Goal: Contribute content: Contribute content

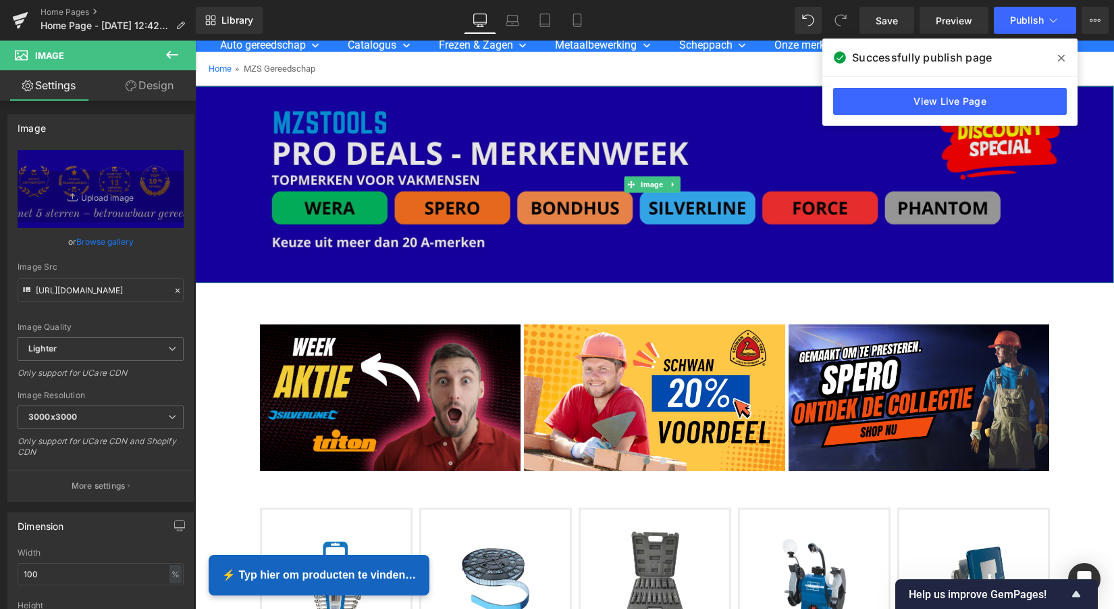
scroll to position [145, 0]
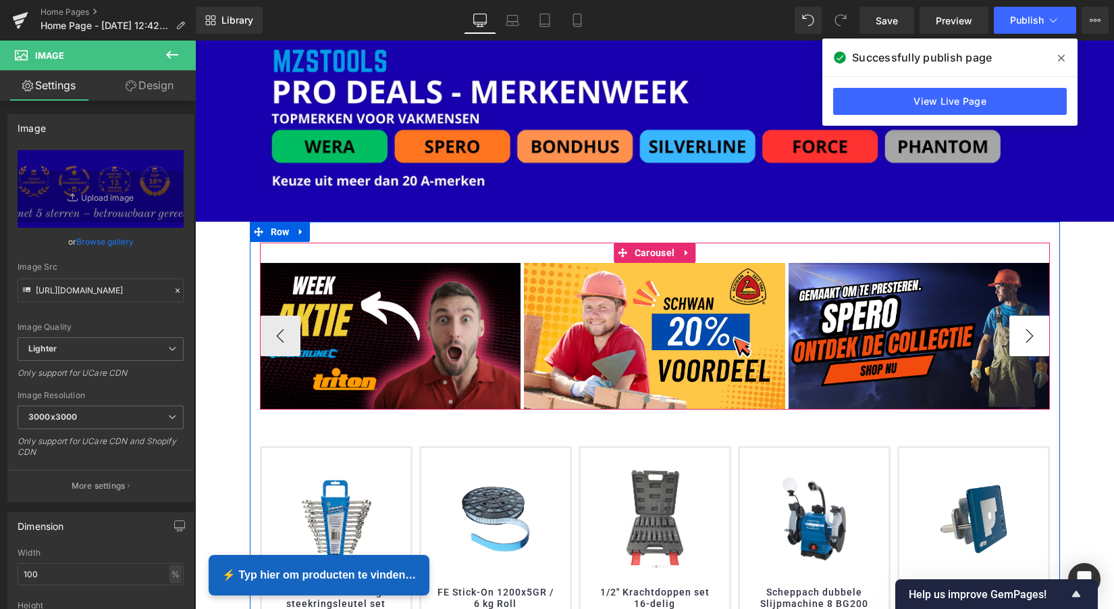
click at [1021, 330] on button "›" at bounding box center [1030, 335] width 41 height 41
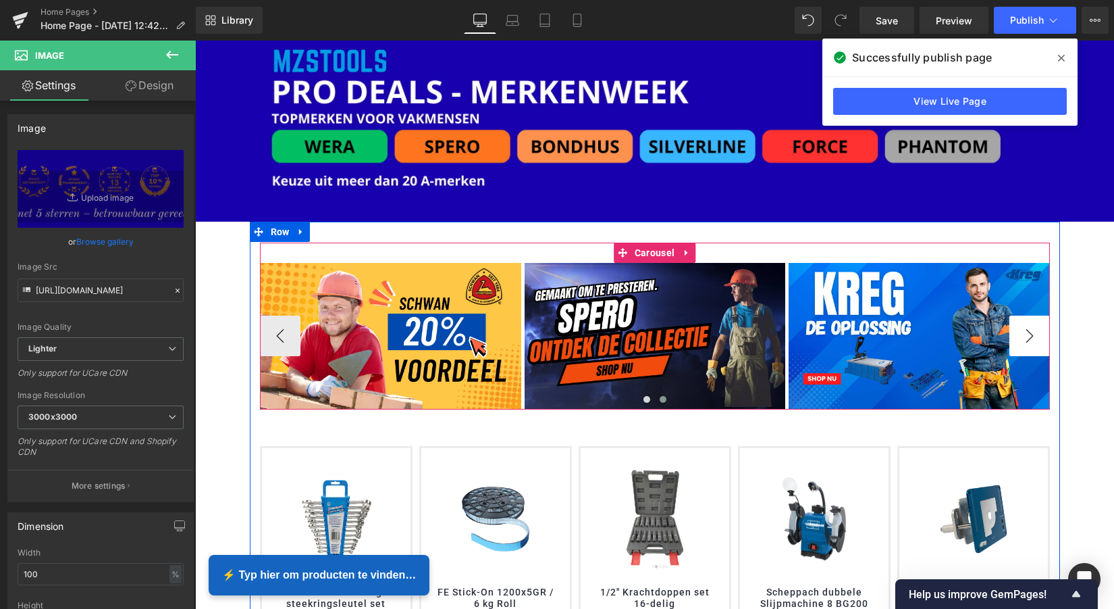
click at [1021, 330] on button "›" at bounding box center [1030, 335] width 41 height 41
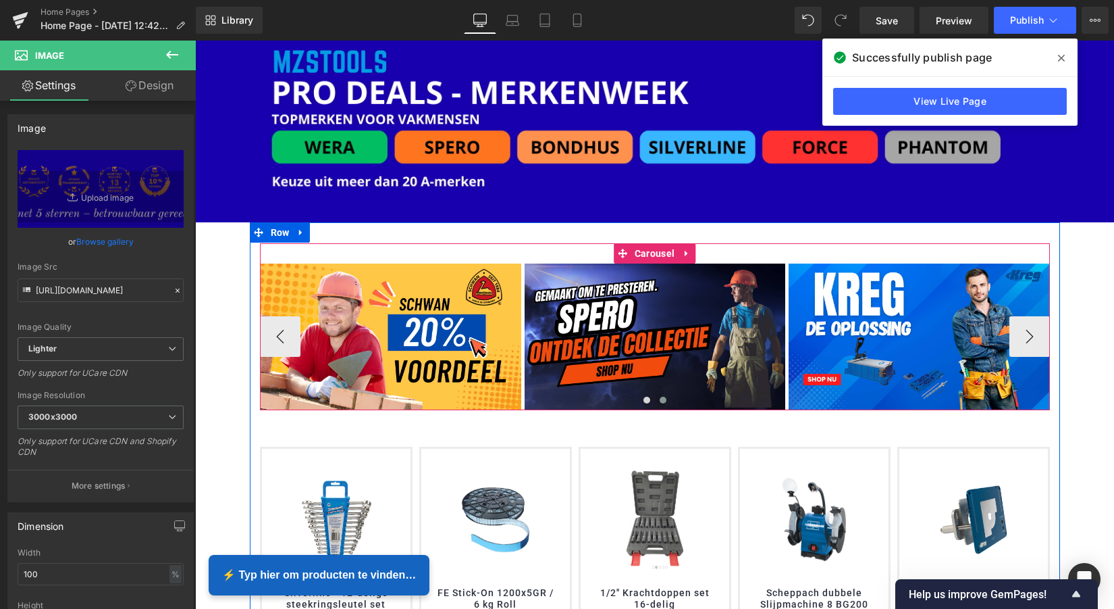
click at [711, 253] on div "Image Image Image Image ‹ › [GEOGRAPHIC_DATA]" at bounding box center [655, 326] width 790 height 167
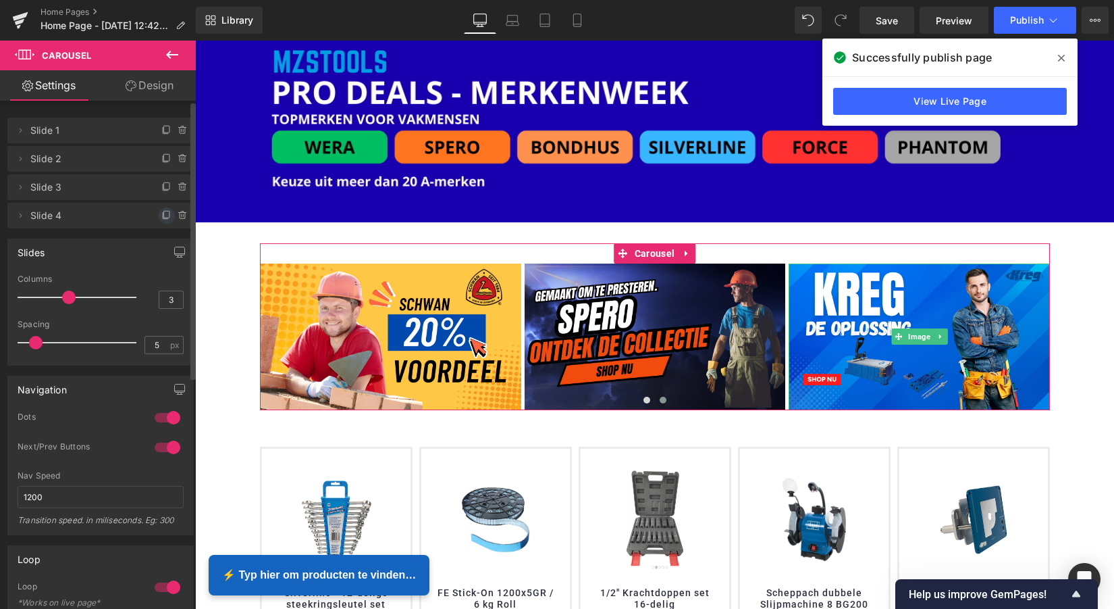
click at [161, 216] on icon at bounding box center [166, 215] width 11 height 11
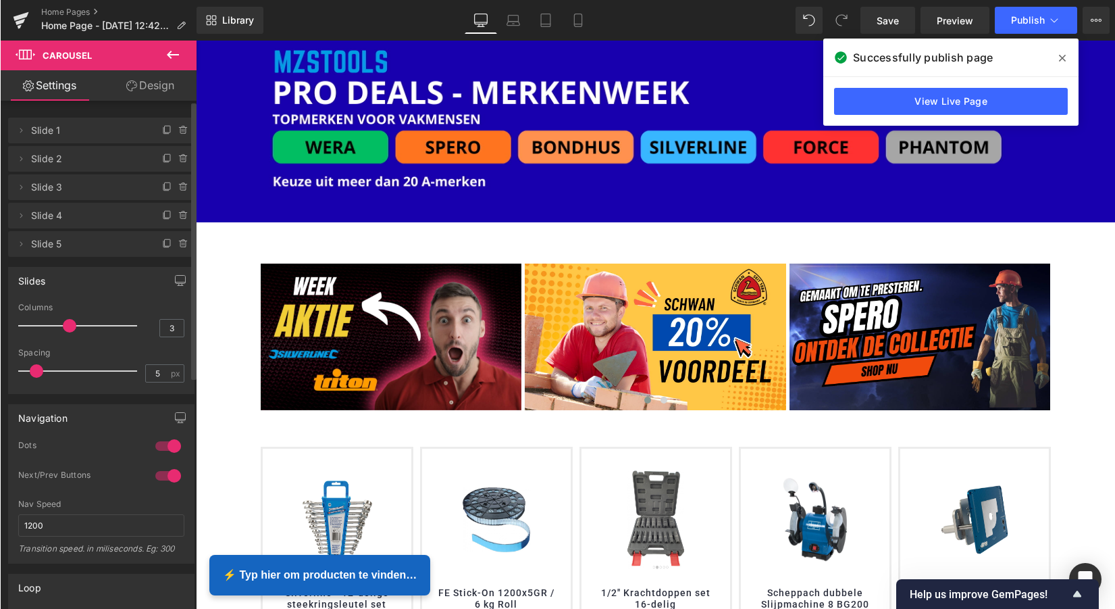
scroll to position [3033, 914]
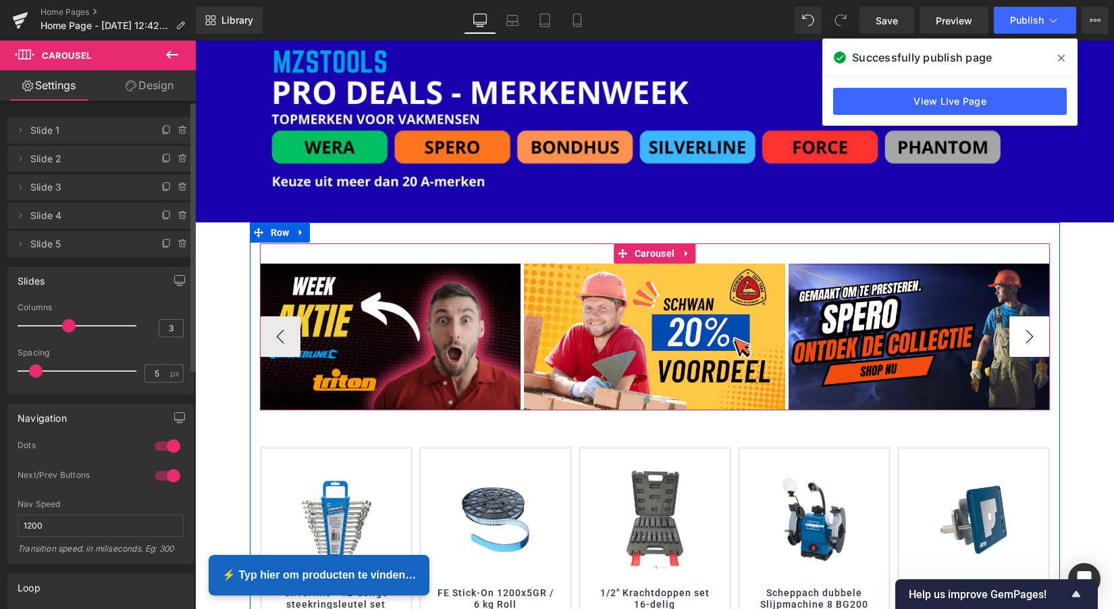
click at [1027, 330] on button "›" at bounding box center [1030, 336] width 41 height 41
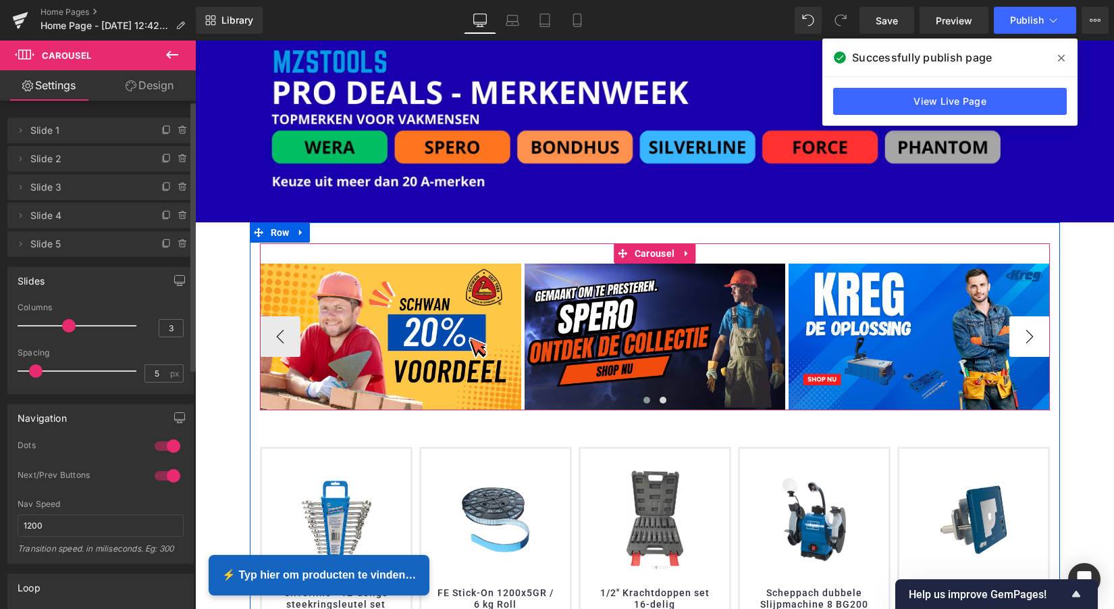
click at [1027, 330] on button "›" at bounding box center [1030, 336] width 41 height 41
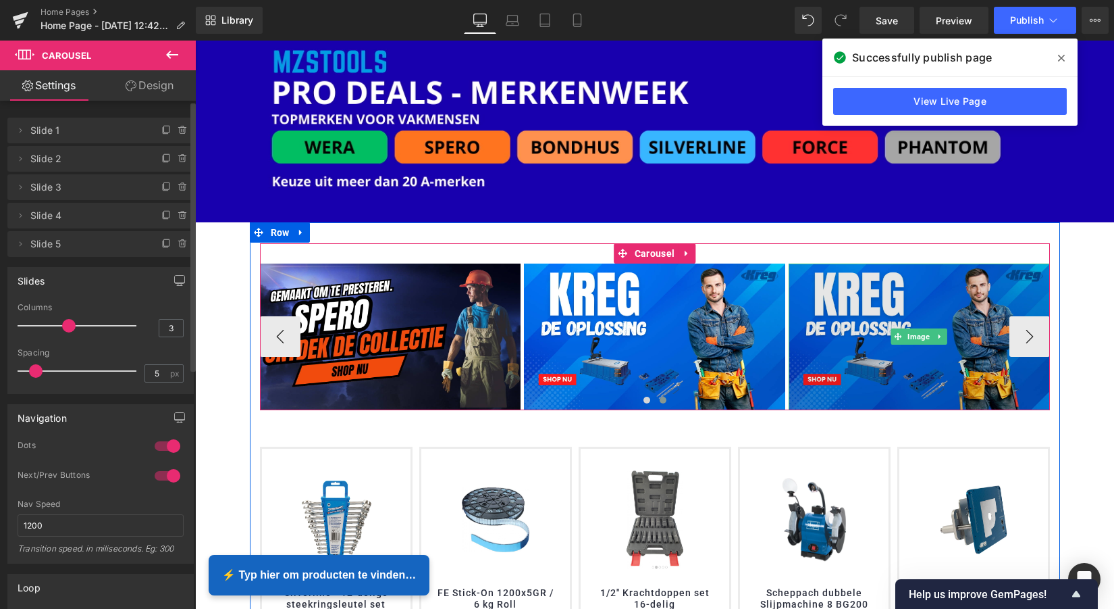
click at [925, 307] on img at bounding box center [919, 336] width 261 height 147
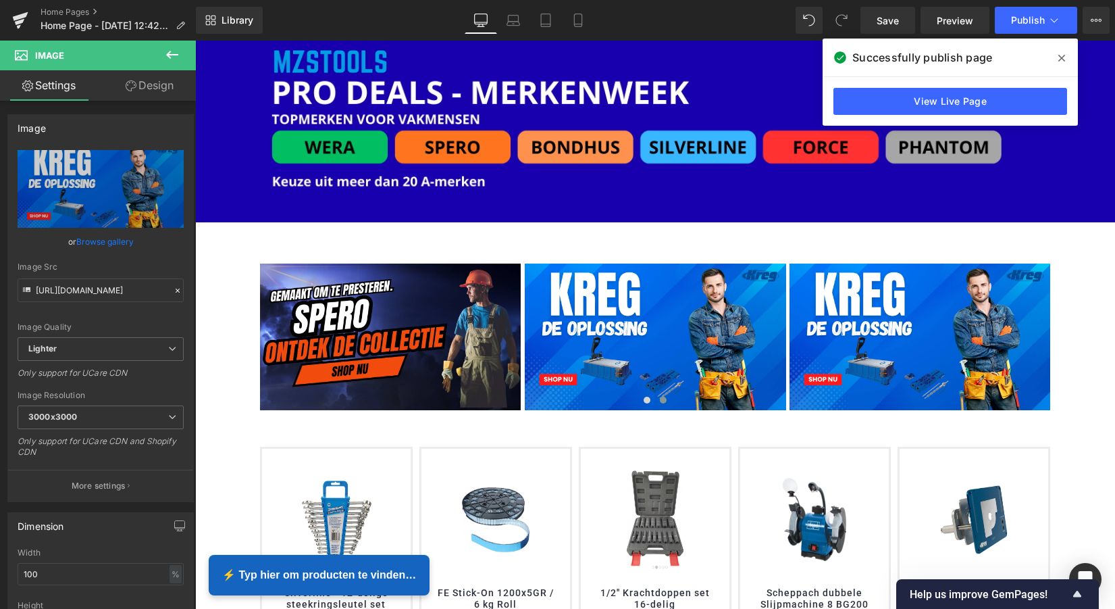
scroll to position [3033, 914]
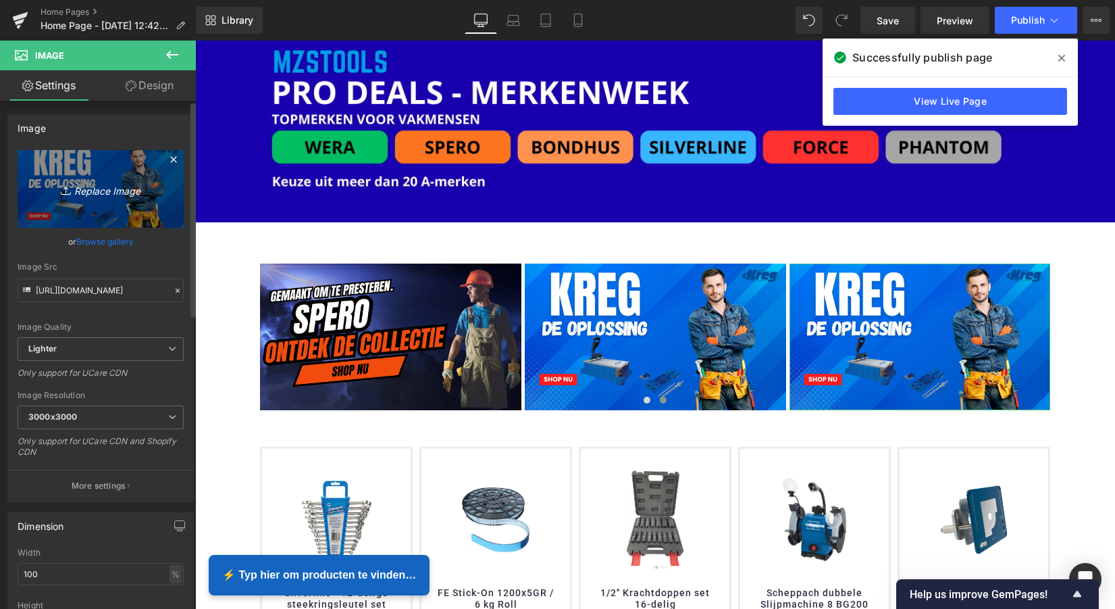
click at [100, 190] on icon "Replace Image" at bounding box center [101, 188] width 108 height 17
type input "C:\fakepath\MZS Alles voor uw auto.png"
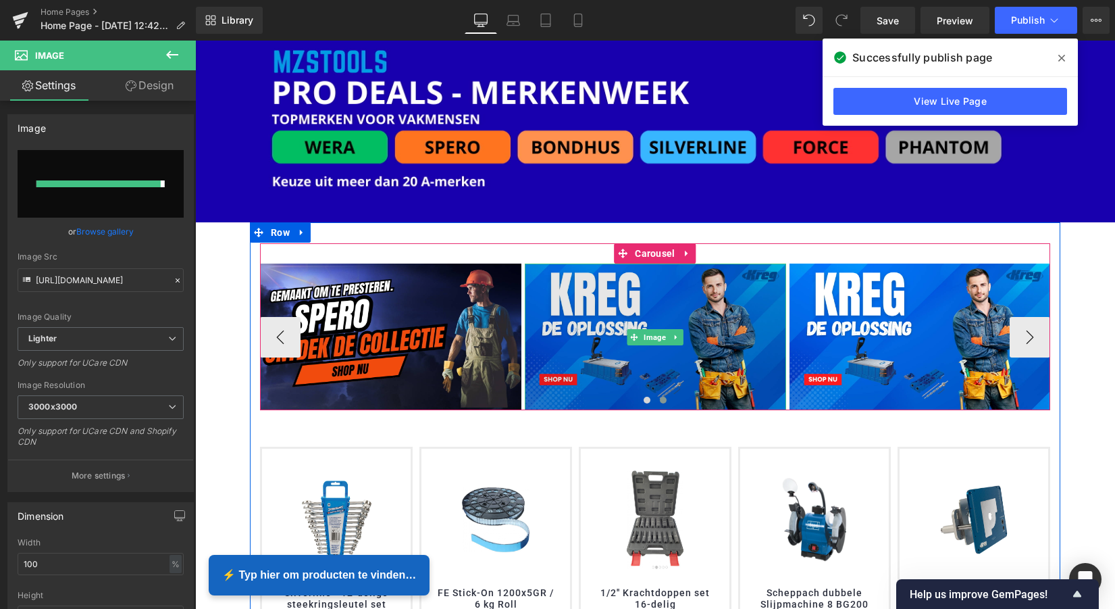
type input "[URL][DOMAIN_NAME]"
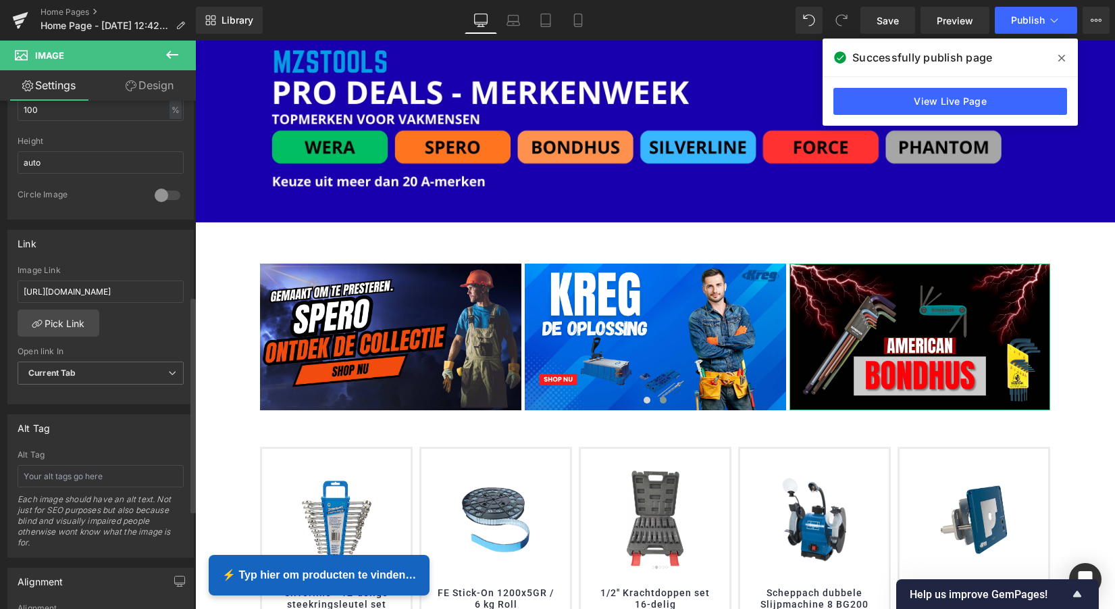
scroll to position [467, 0]
drag, startPoint x: 155, startPoint y: 288, endPoint x: 3, endPoint y: 280, distance: 152.9
click at [3, 280] on div "Link [URL][DOMAIN_NAME] Image Link [URL][DOMAIN_NAME] Pick Link Current Tab New…" at bounding box center [101, 309] width 202 height 185
type input "tions/kreg-tools-1"
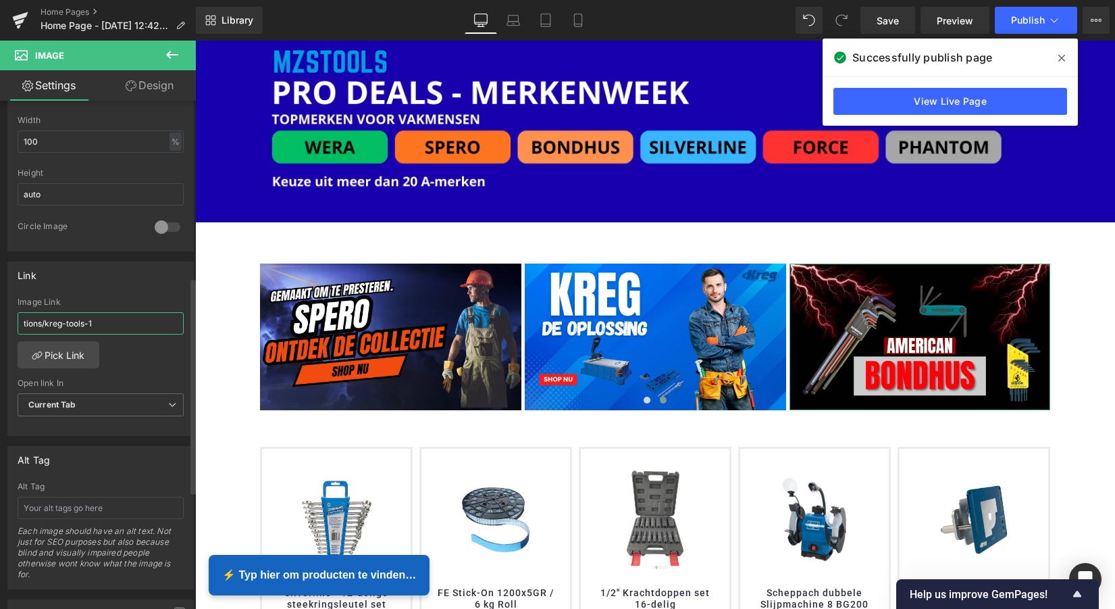
scroll to position [457, 0]
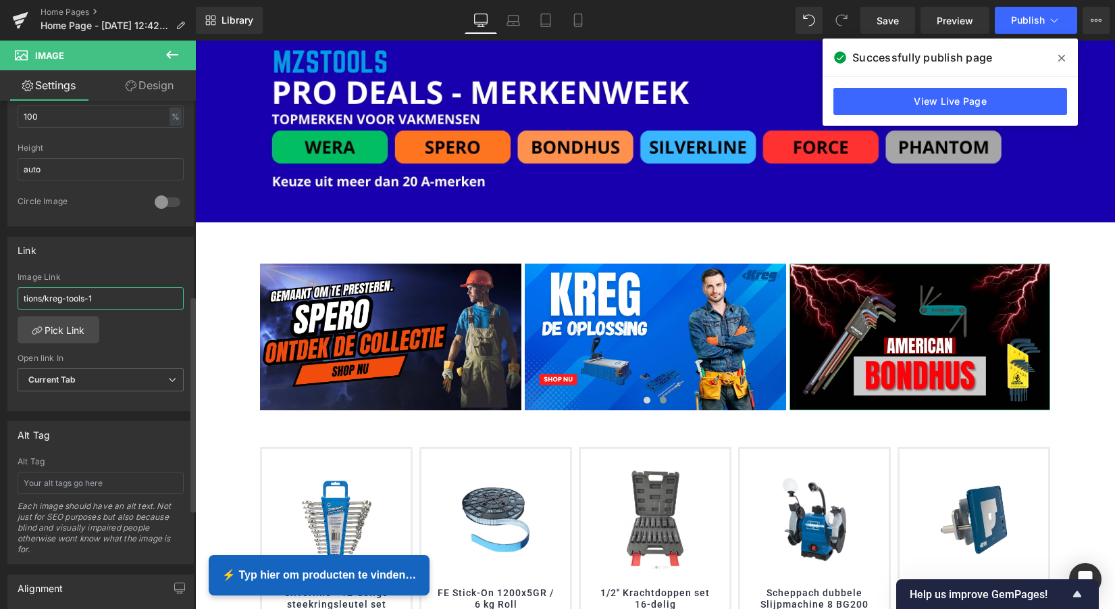
drag, startPoint x: 101, startPoint y: 296, endPoint x: 7, endPoint y: 286, distance: 93.8
click at [7, 286] on div "Link tions/kreg-tools-1 Image Link tions/kreg-tools-1 Pick Link Current Tab New…" at bounding box center [100, 323] width 186 height 175
paste input "[URL][DOMAIN_NAME]"
type input "[URL][DOMAIN_NAME]"
click at [60, 330] on link "Pick Link" at bounding box center [59, 330] width 82 height 27
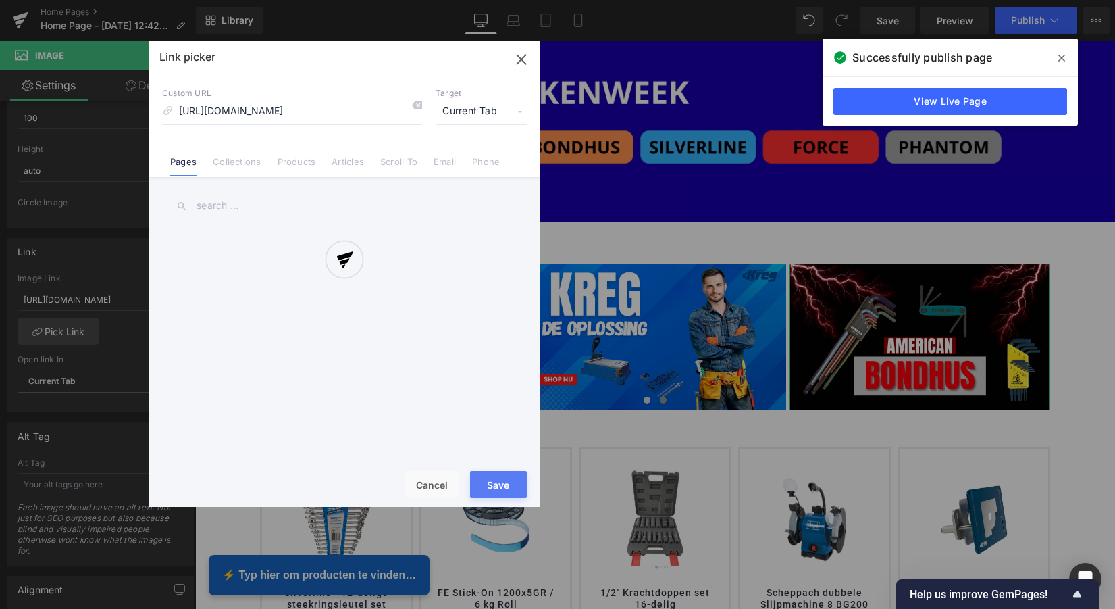
scroll to position [455, 0]
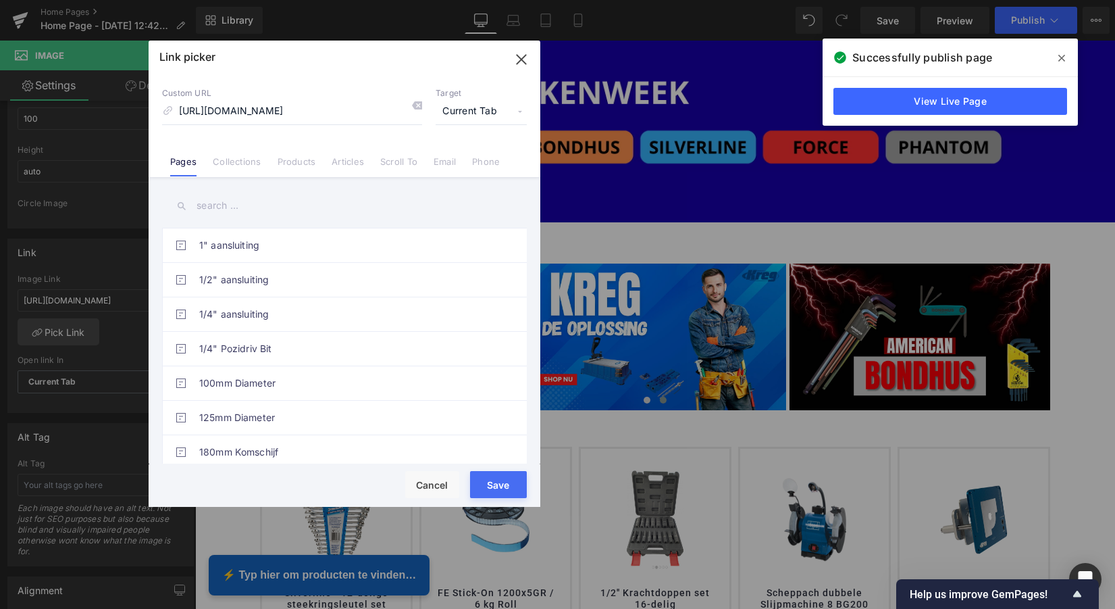
click at [503, 490] on button "Save" at bounding box center [498, 484] width 57 height 27
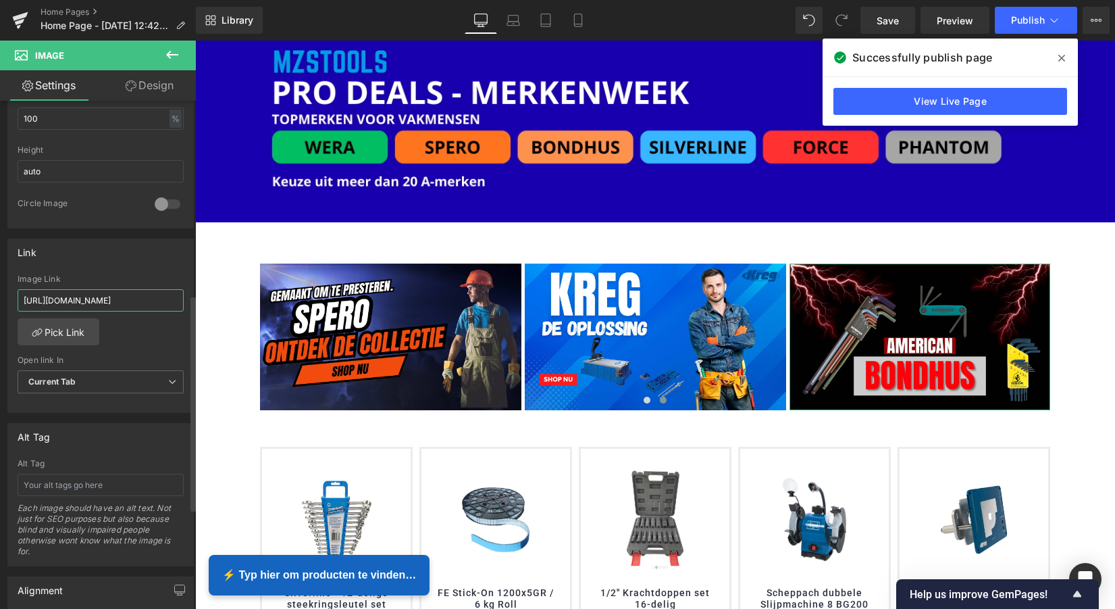
click at [94, 302] on input "[URL][DOMAIN_NAME]" at bounding box center [101, 300] width 166 height 22
drag, startPoint x: 288, startPoint y: 339, endPoint x: 212, endPoint y: 304, distance: 84.0
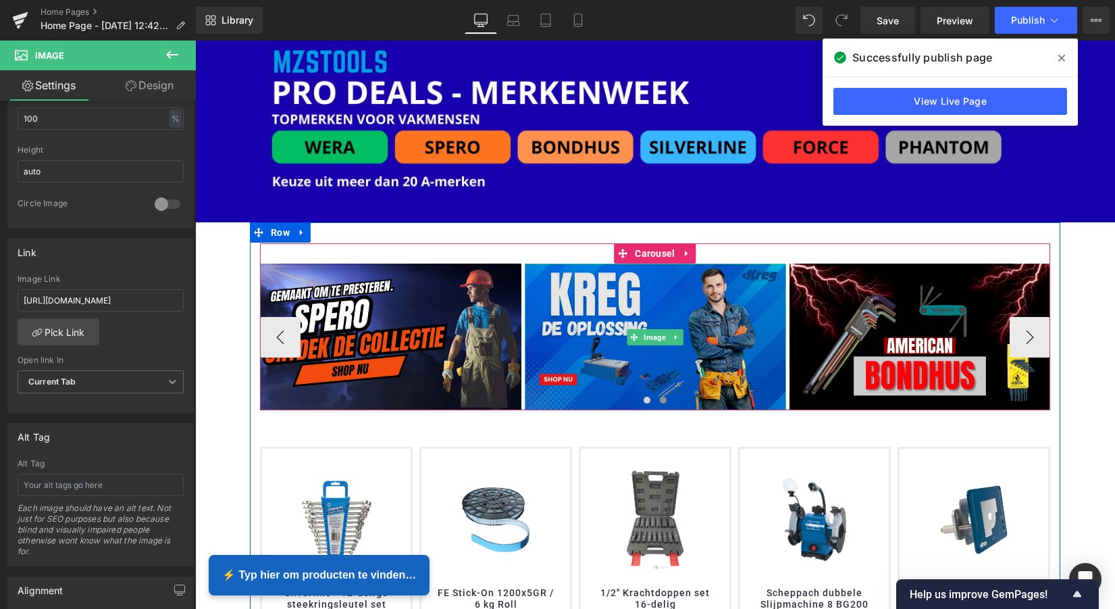
click at [692, 318] on img at bounding box center [655, 336] width 261 height 147
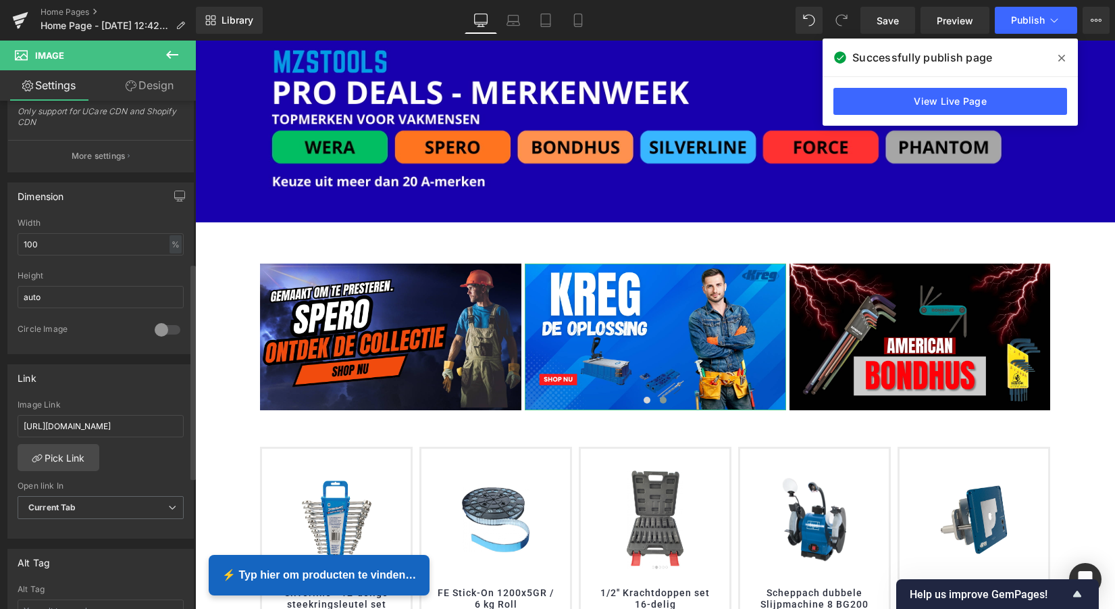
scroll to position [381, 0]
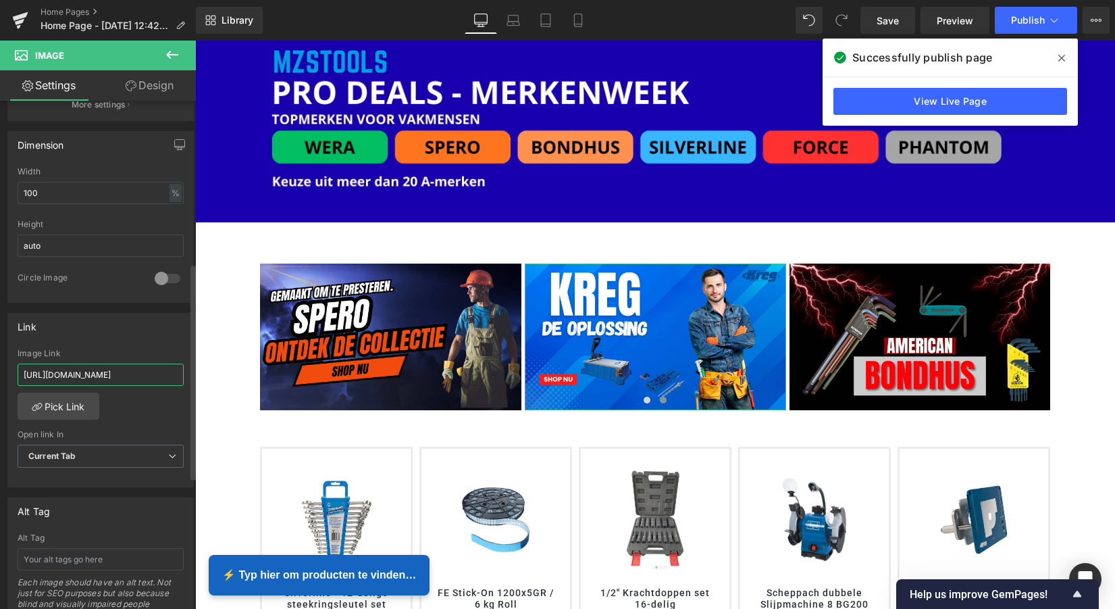
click at [109, 372] on input "[URL][DOMAIN_NAME]" at bounding box center [101, 374] width 166 height 22
drag, startPoint x: 300, startPoint y: 413, endPoint x: 201, endPoint y: 378, distance: 104.7
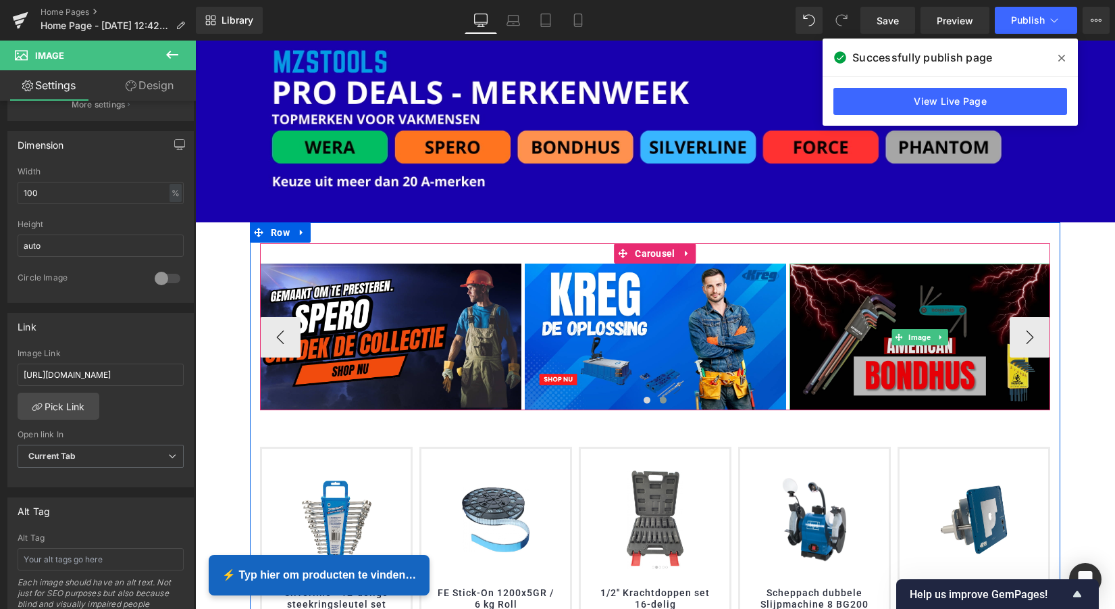
click at [982, 286] on img at bounding box center [920, 336] width 261 height 147
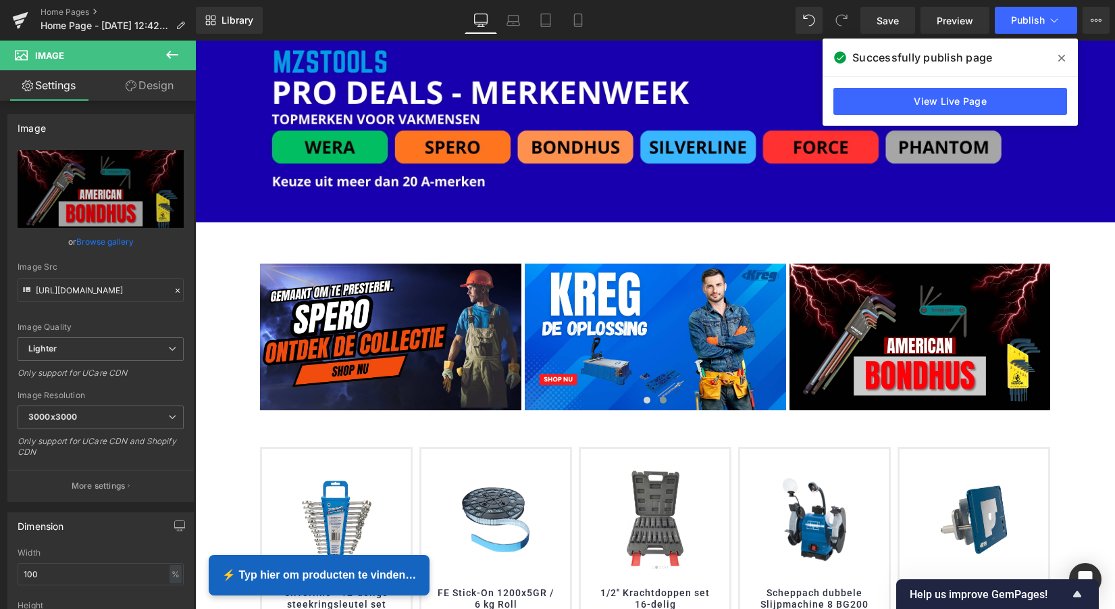
click at [174, 55] on icon at bounding box center [172, 55] width 12 height 8
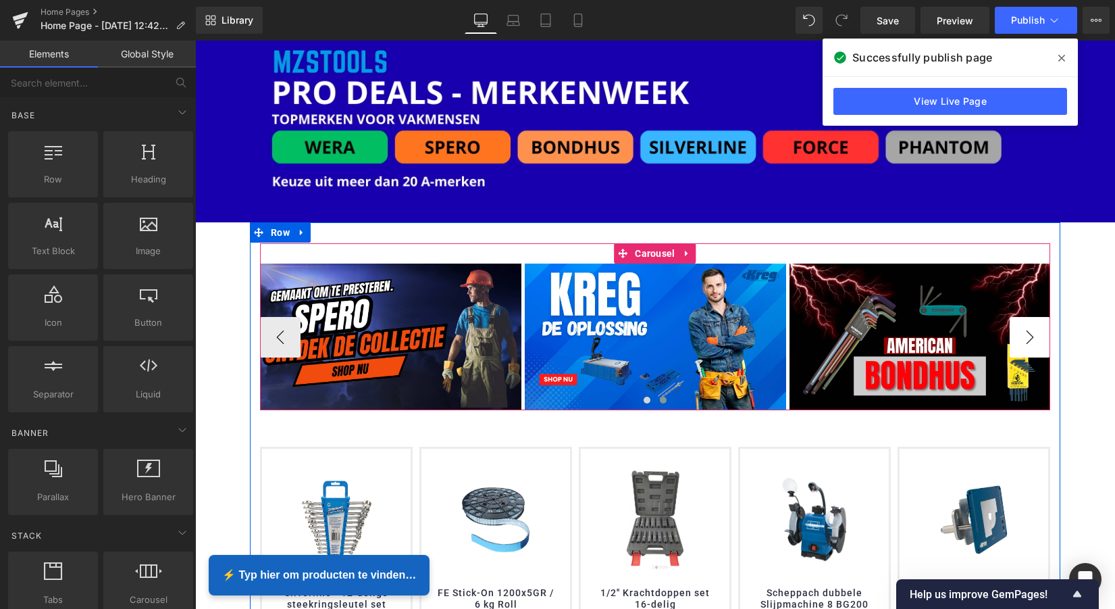
click at [1025, 332] on button "›" at bounding box center [1030, 337] width 41 height 41
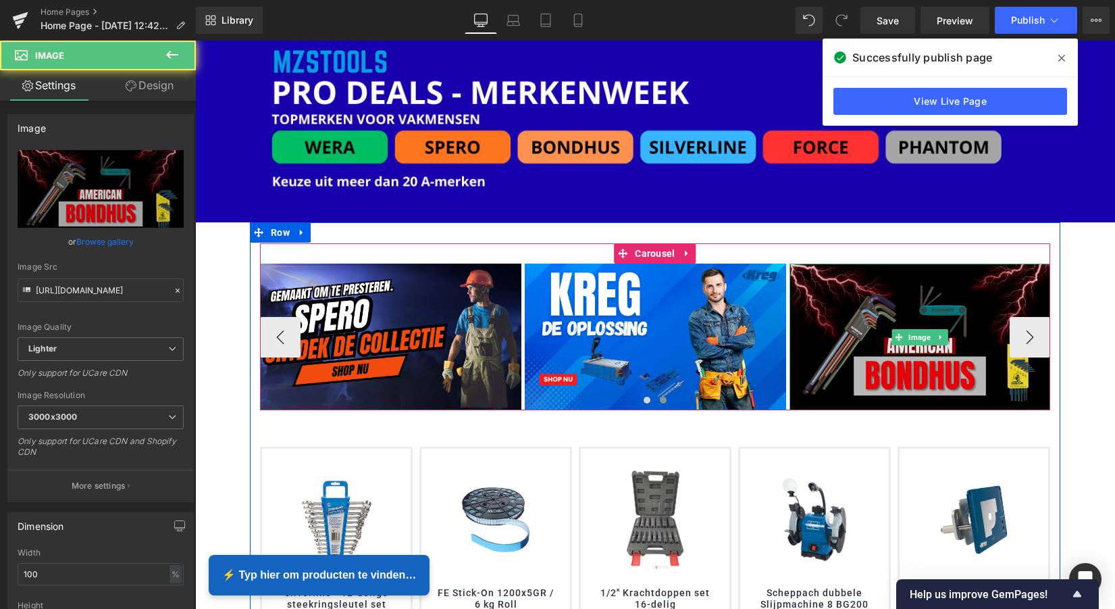
click at [964, 286] on img at bounding box center [920, 336] width 261 height 147
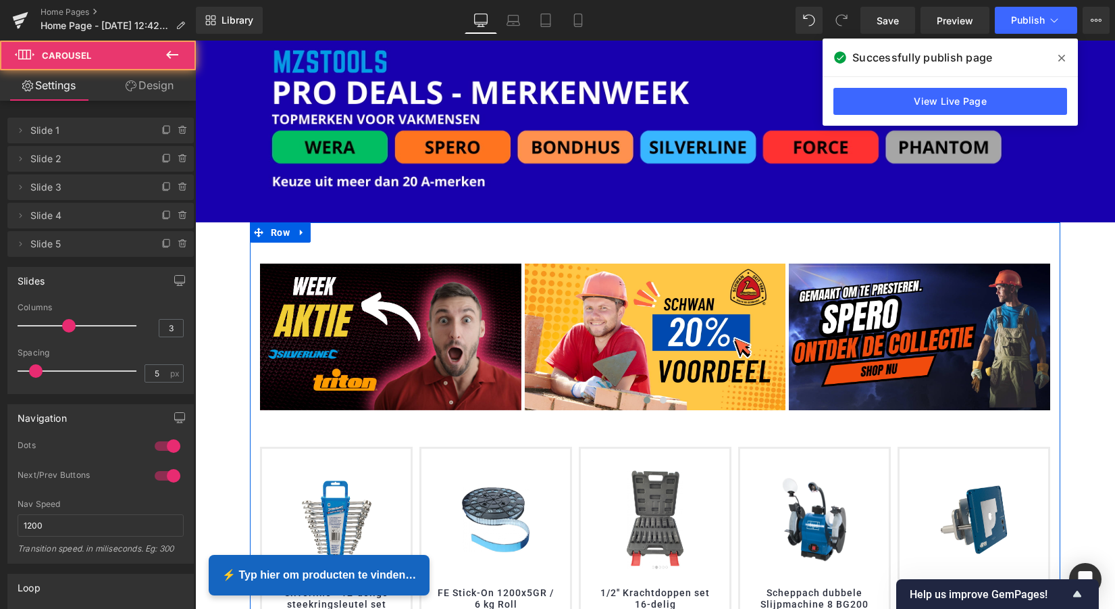
scroll to position [7, 7]
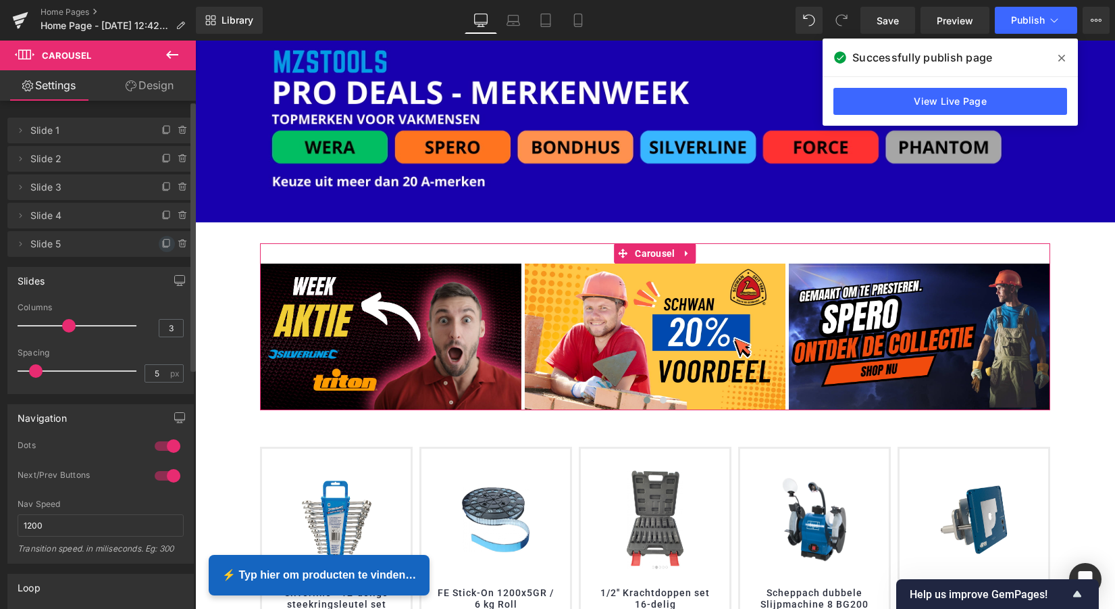
click at [161, 244] on icon at bounding box center [166, 243] width 11 height 11
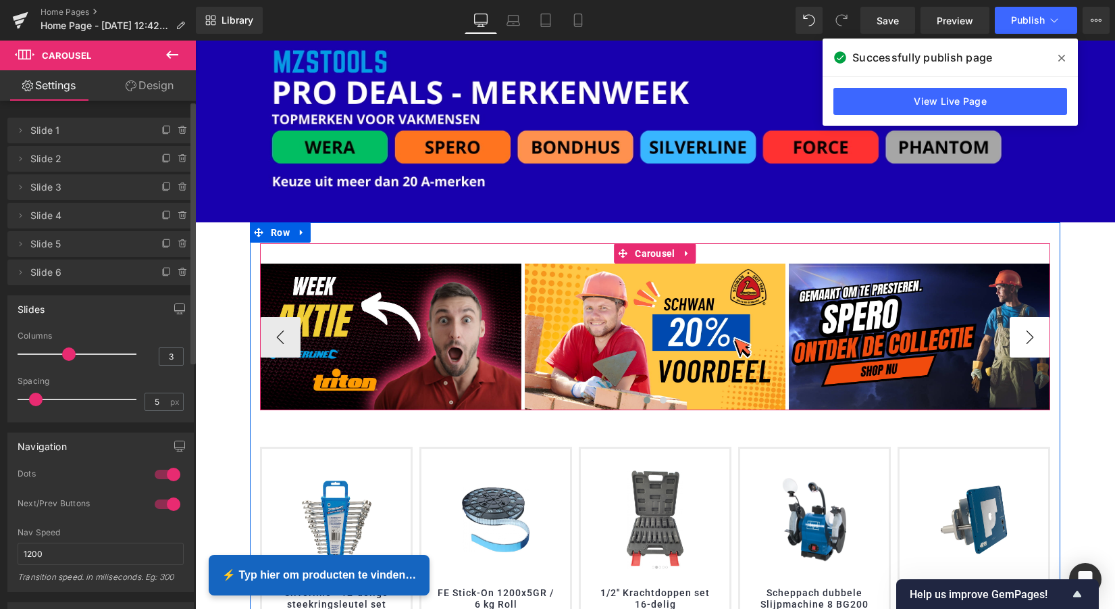
click at [1034, 334] on button "›" at bounding box center [1030, 337] width 41 height 41
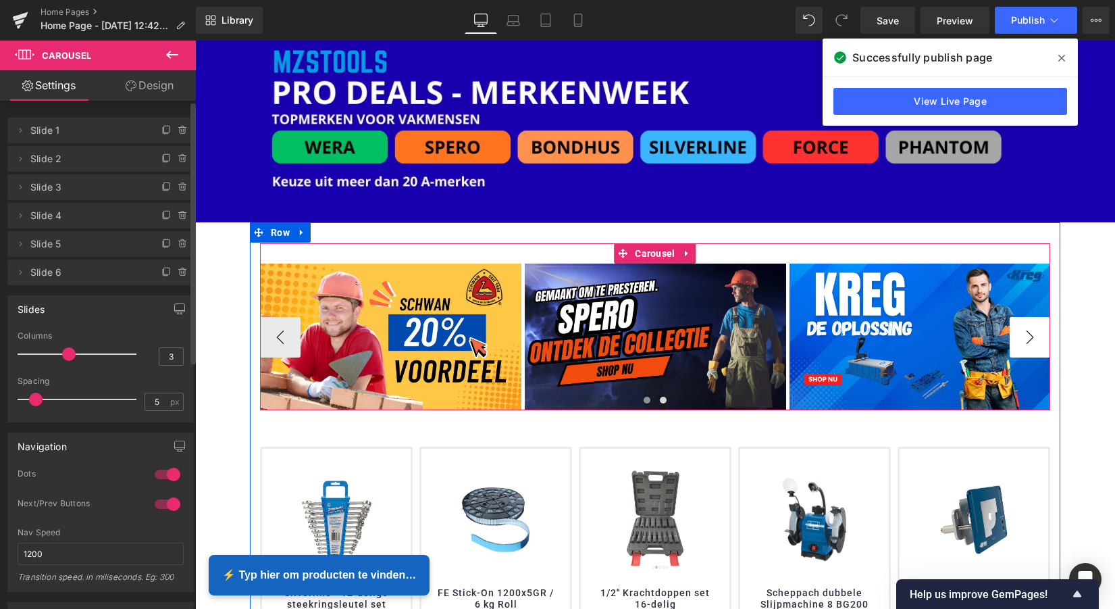
click at [1025, 334] on button "›" at bounding box center [1030, 337] width 41 height 41
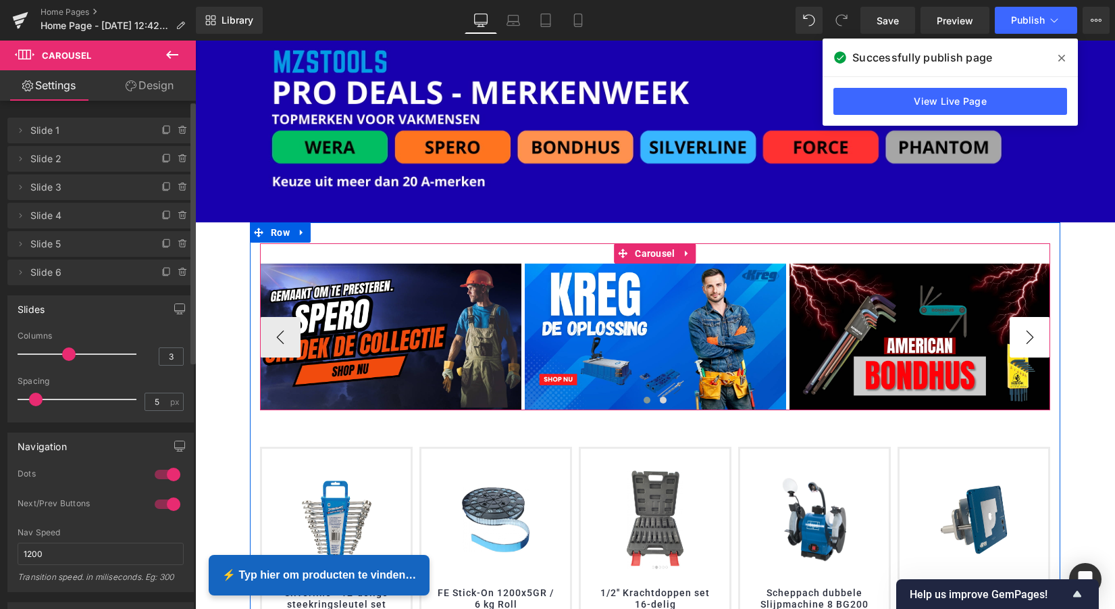
click at [1025, 334] on button "›" at bounding box center [1030, 337] width 41 height 41
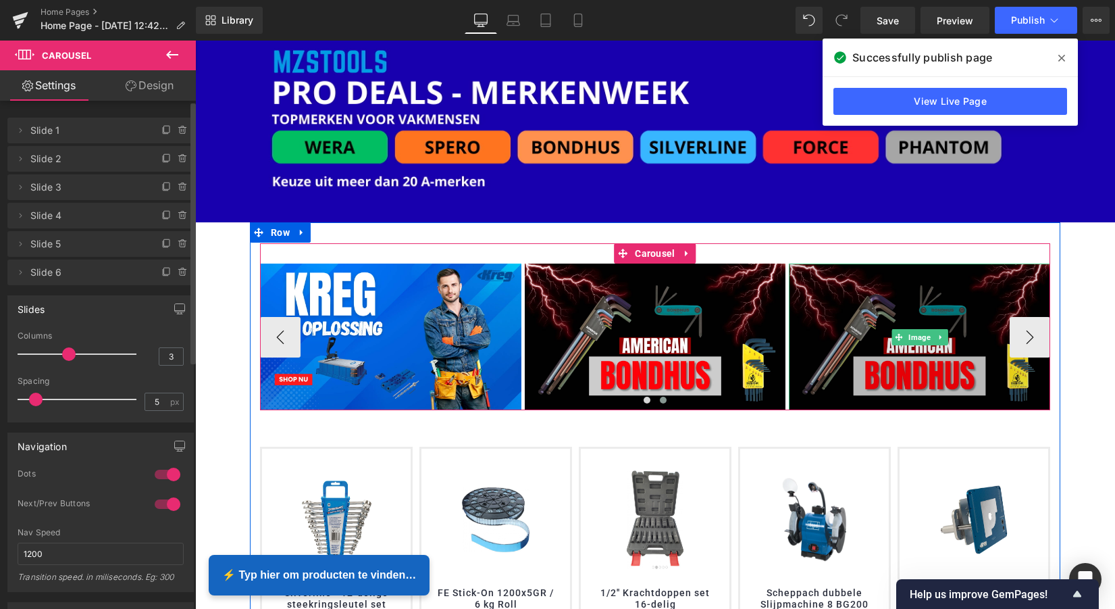
click at [928, 297] on img at bounding box center [919, 336] width 261 height 147
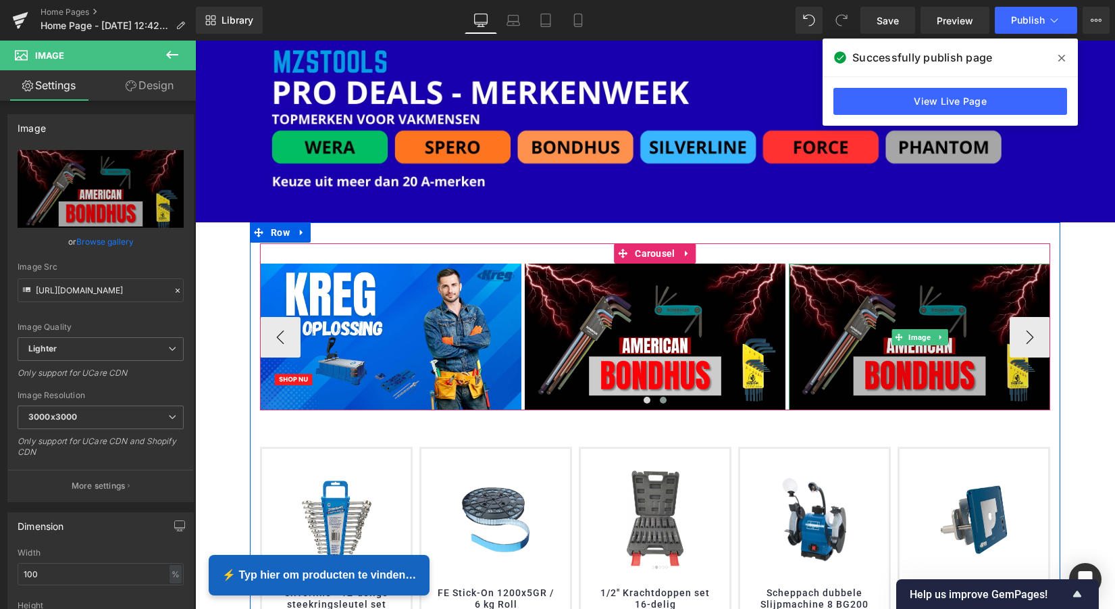
click at [942, 313] on img at bounding box center [919, 336] width 261 height 147
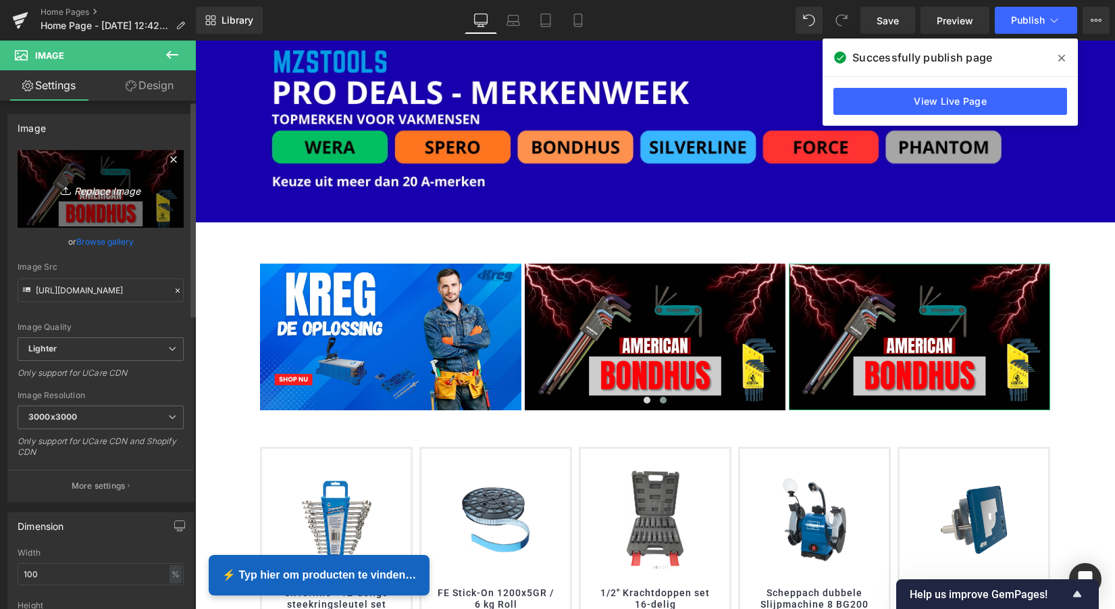
click at [103, 192] on icon "Replace Image" at bounding box center [101, 188] width 108 height 17
type input "C:\fakepath\MZS Alles voor uw auto kopie.png"
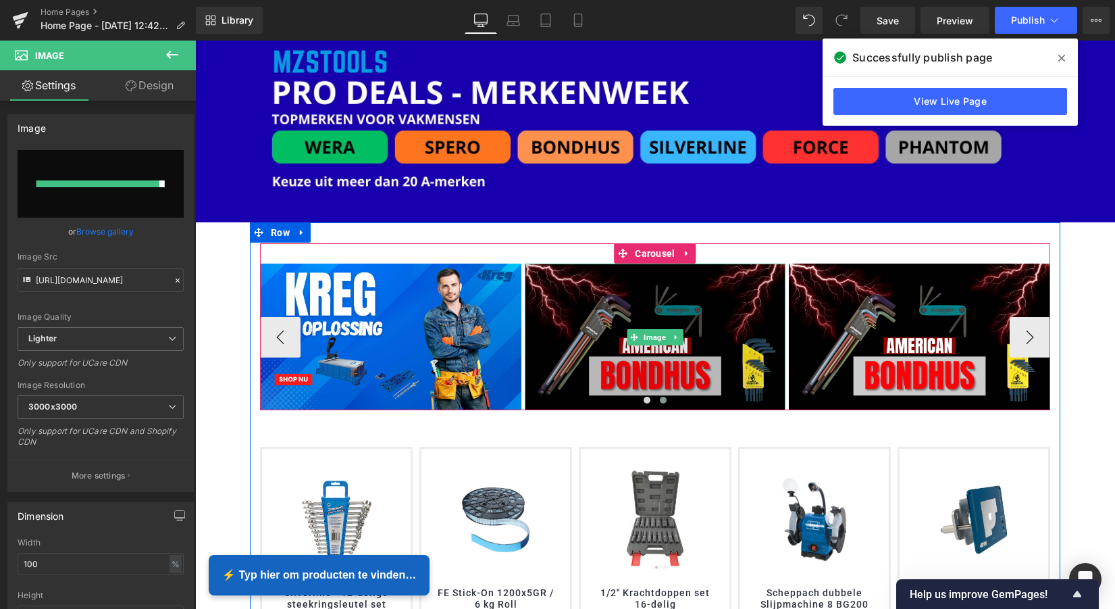
type input "[URL][DOMAIN_NAME]"
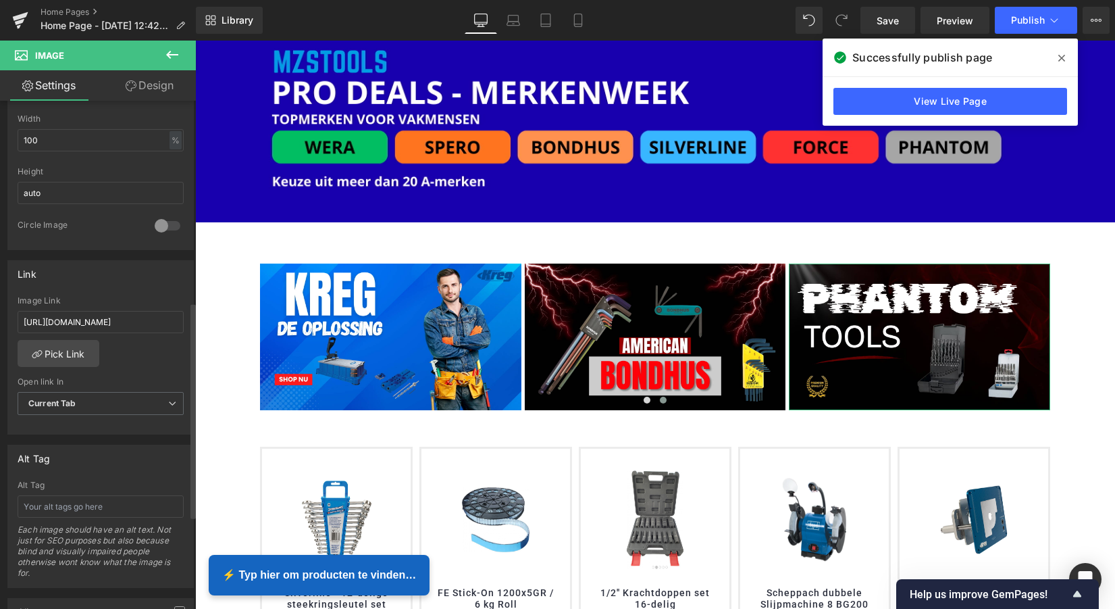
scroll to position [472, 0]
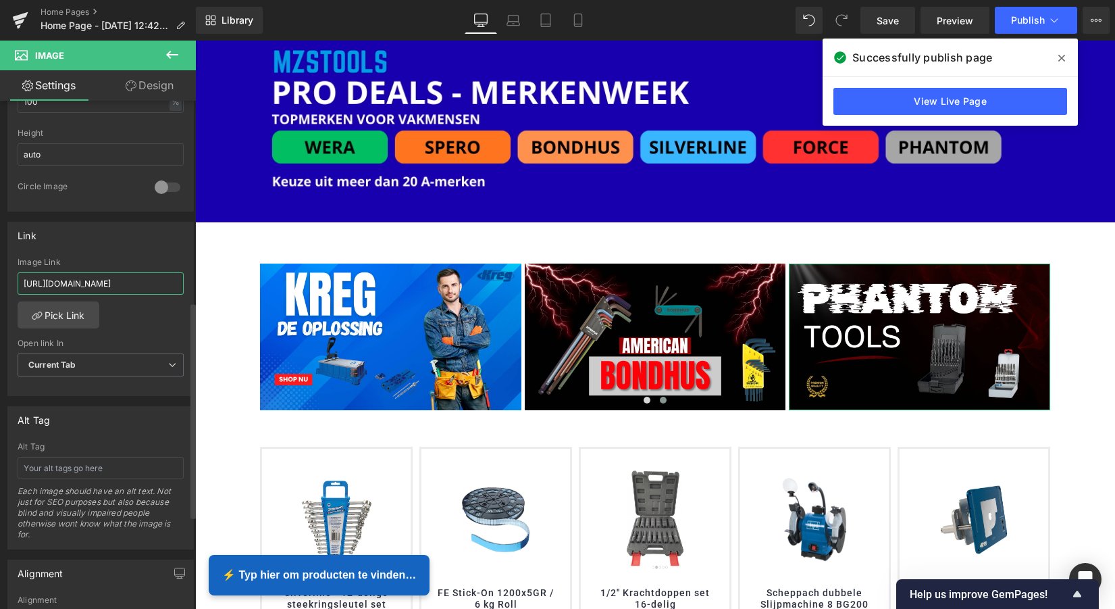
drag, startPoint x: 170, startPoint y: 283, endPoint x: 0, endPoint y: 278, distance: 169.6
click at [0, 278] on div "Link [URL][DOMAIN_NAME] Image Link [URL][DOMAIN_NAME] Pick Link Current Tab New…" at bounding box center [101, 303] width 202 height 185
drag, startPoint x: 158, startPoint y: 284, endPoint x: -14, endPoint y: 278, distance: 172.3
click at [0, 278] on html "Carousel You are previewing how the will restyle your page. You can not edit El…" at bounding box center [557, 304] width 1115 height 609
type input "ptions%5Bprefix%5D=last"
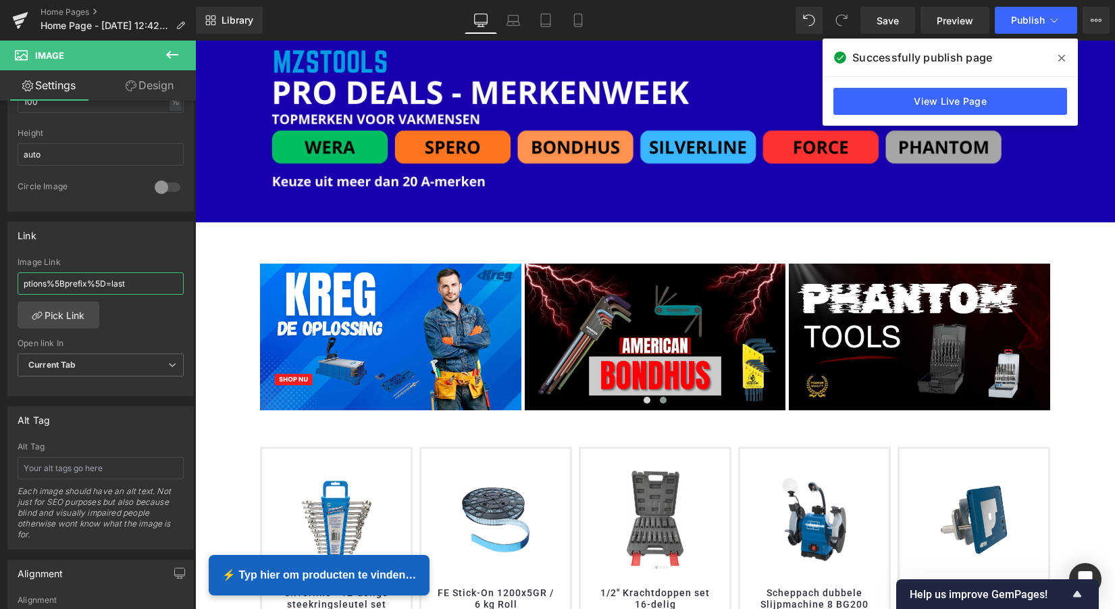
drag, startPoint x: 131, startPoint y: 284, endPoint x: -16, endPoint y: 282, distance: 147.3
click at [0, 282] on html "Carousel You are previewing how the will restyle your page. You can not edit El…" at bounding box center [557, 304] width 1115 height 609
paste input "[URL][DOMAIN_NAME]"
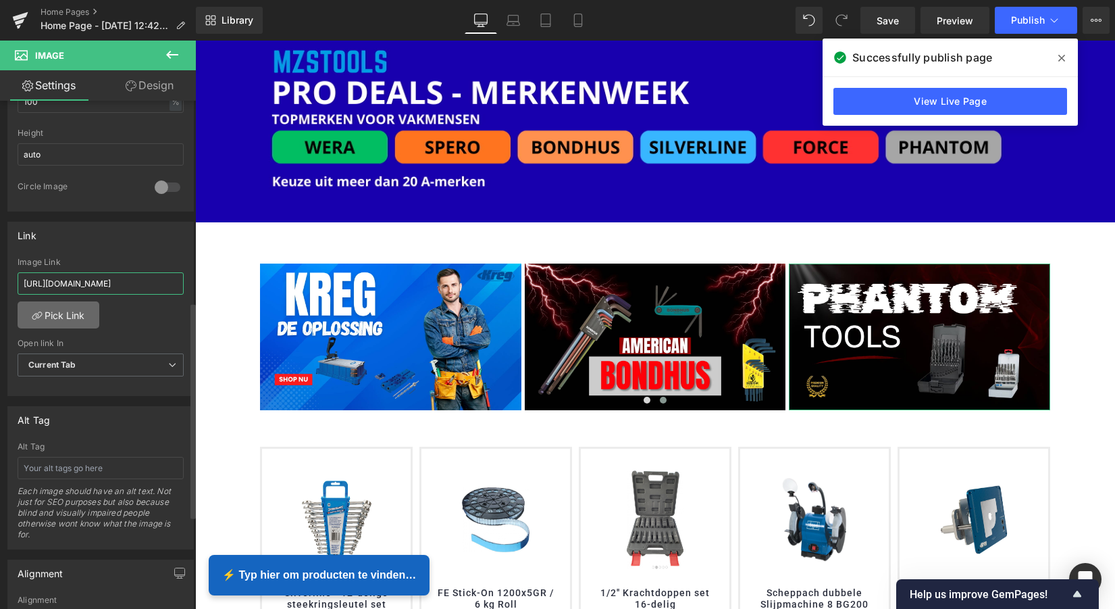
type input "[URL][DOMAIN_NAME]"
click at [61, 312] on link "Pick Link" at bounding box center [59, 314] width 82 height 27
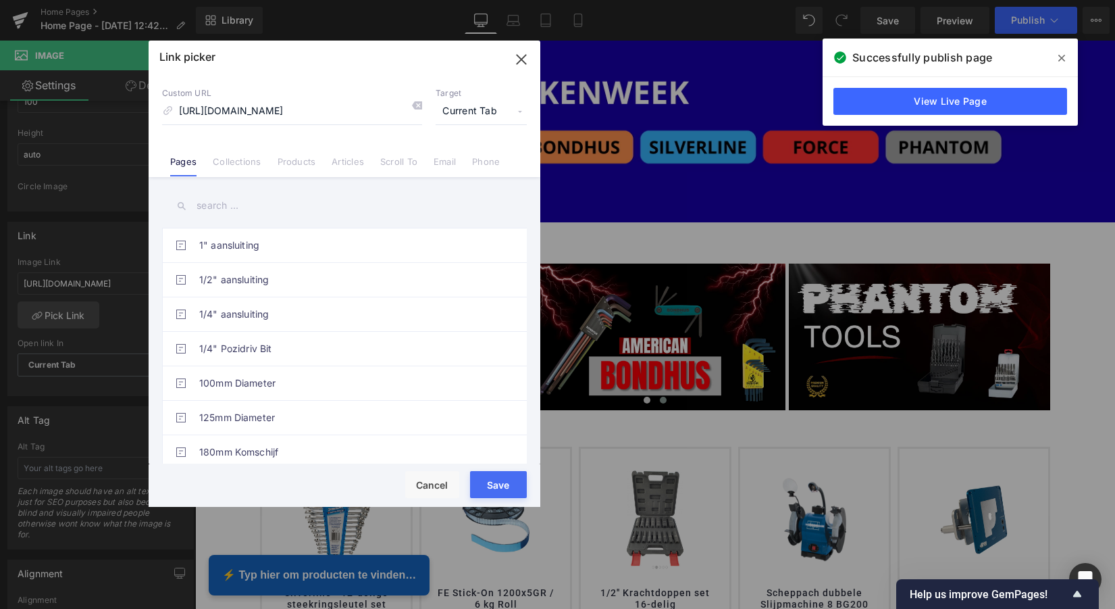
click at [504, 483] on button "Save" at bounding box center [498, 484] width 57 height 27
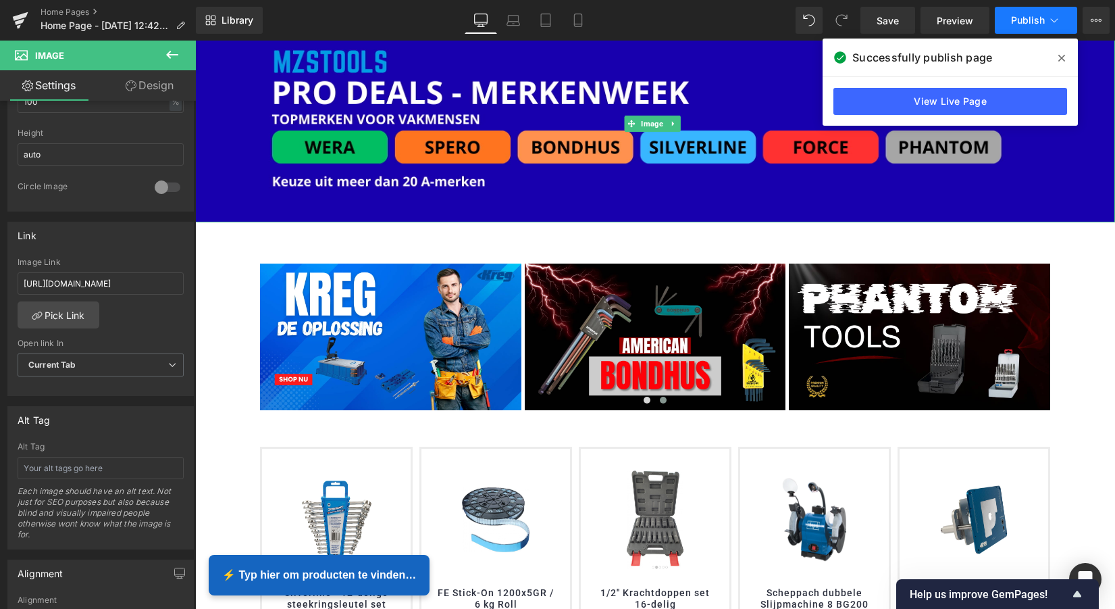
click at [1043, 23] on button "Publish" at bounding box center [1036, 20] width 82 height 27
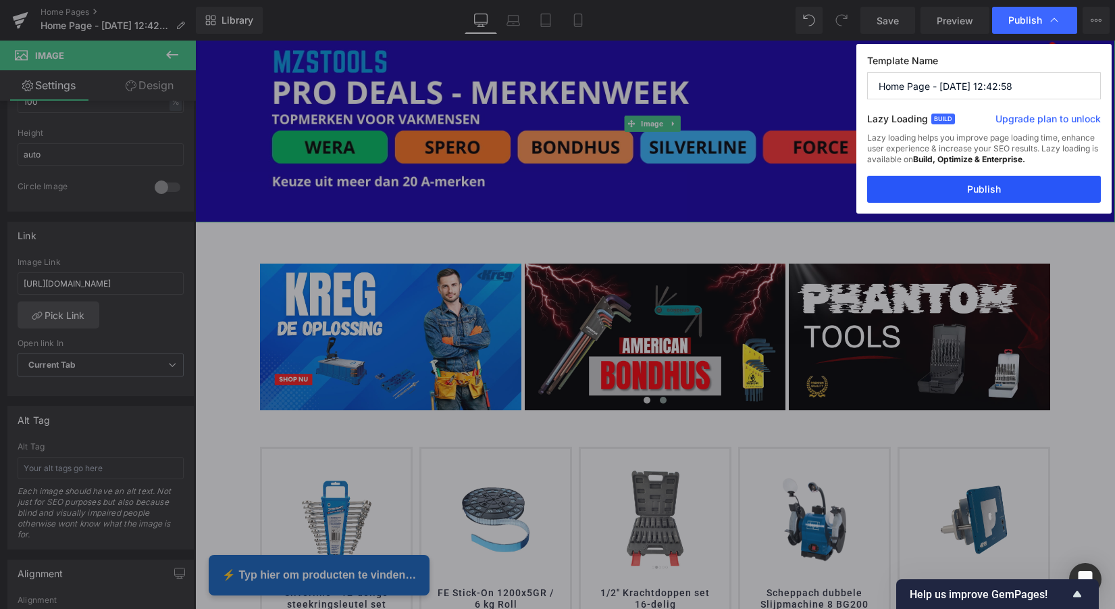
click at [991, 191] on button "Publish" at bounding box center [984, 189] width 234 height 27
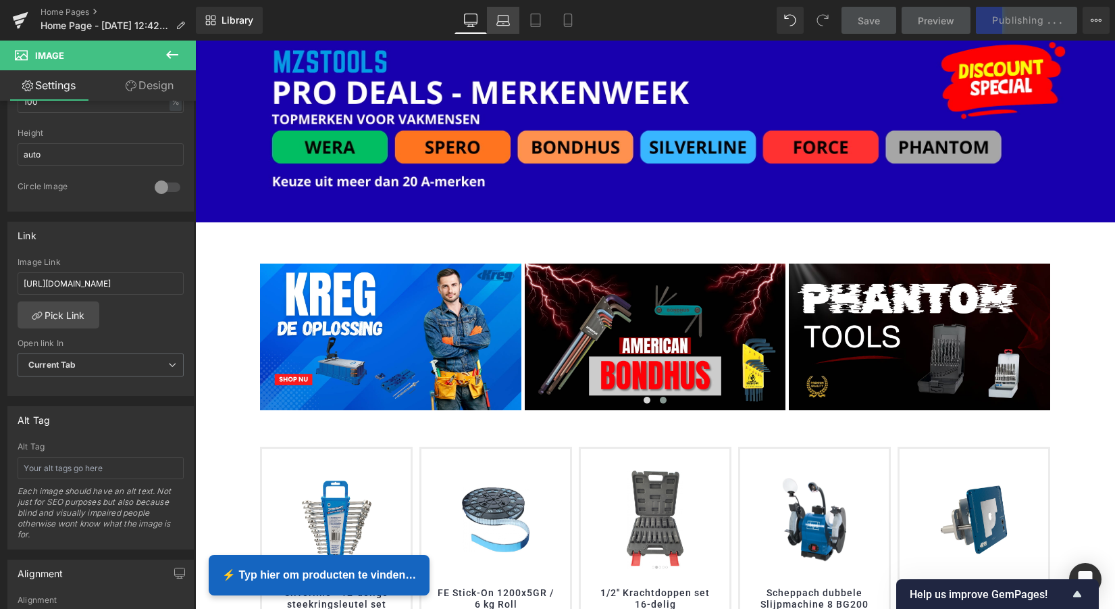
click at [507, 22] on icon at bounding box center [503, 21] width 14 height 14
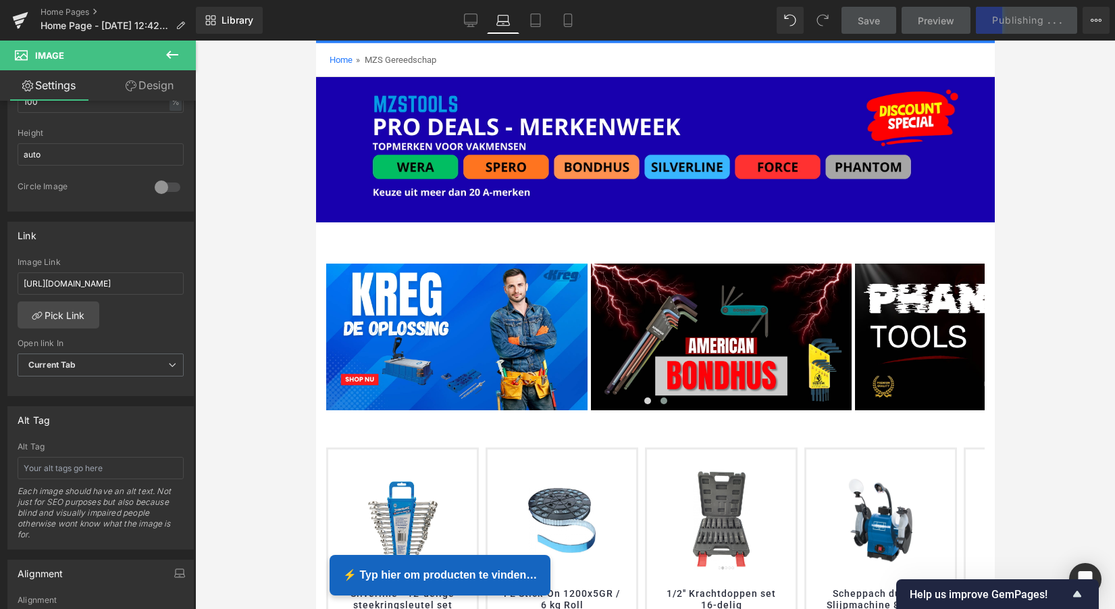
scroll to position [2877, 673]
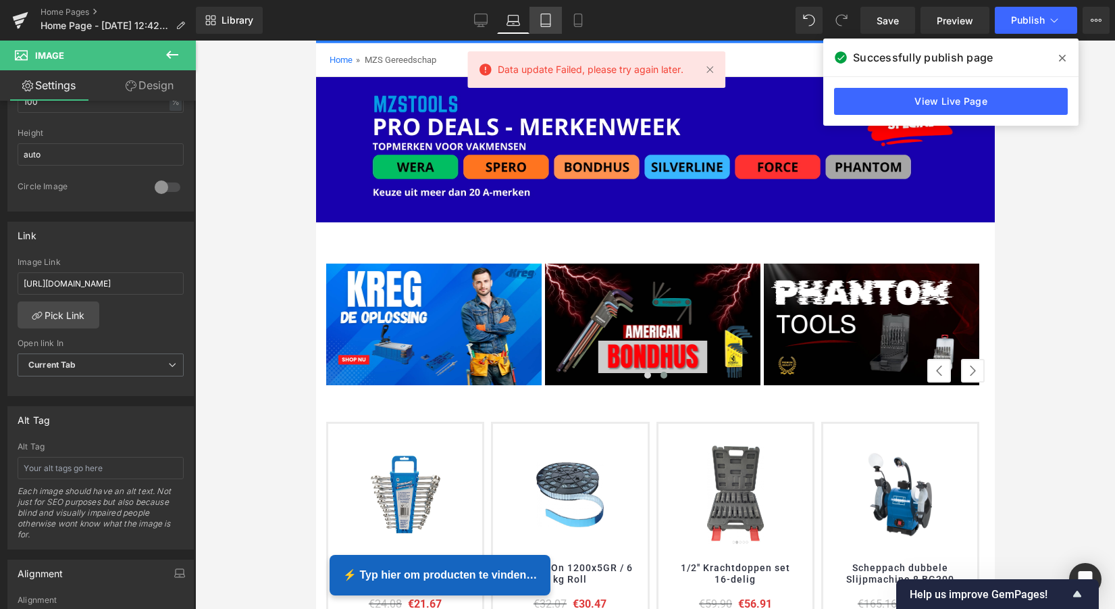
click at [541, 21] on icon at bounding box center [545, 20] width 9 height 13
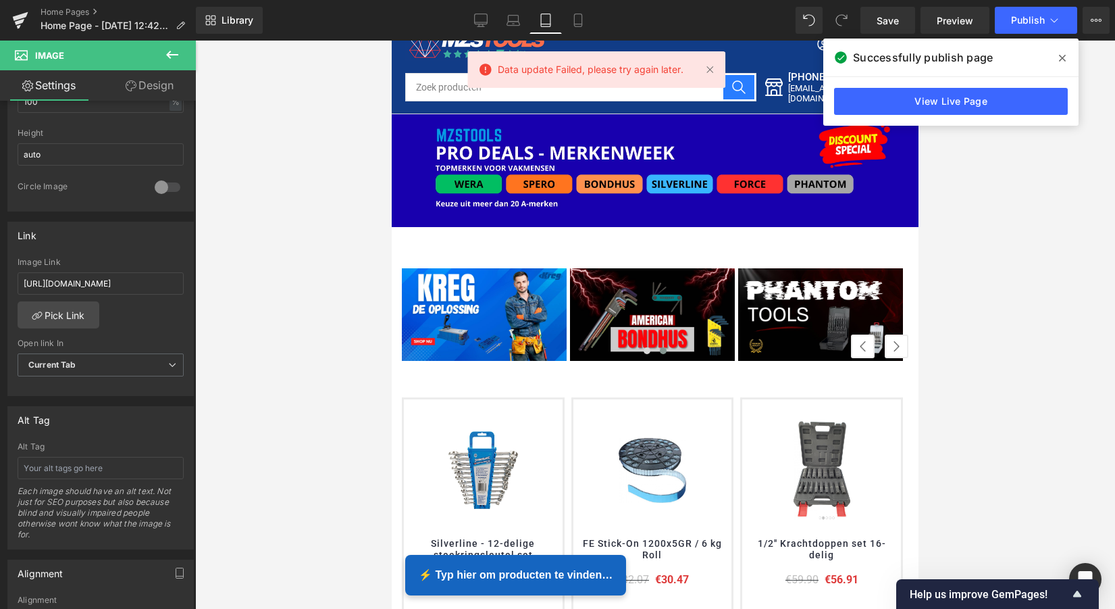
scroll to position [4500, 521]
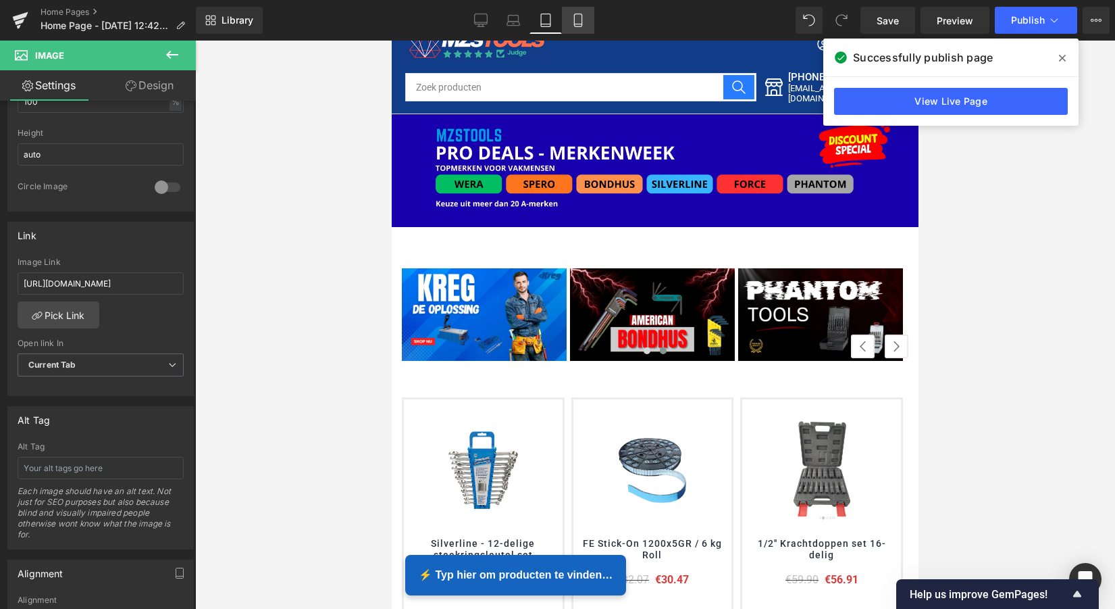
click at [578, 23] on icon at bounding box center [578, 21] width 14 height 14
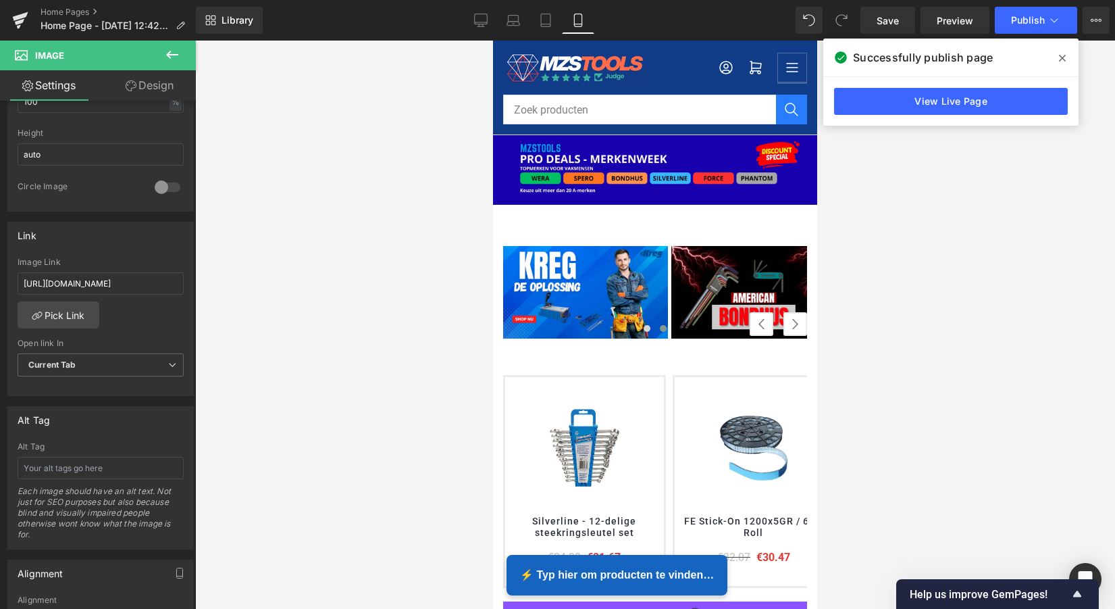
scroll to position [4572, 319]
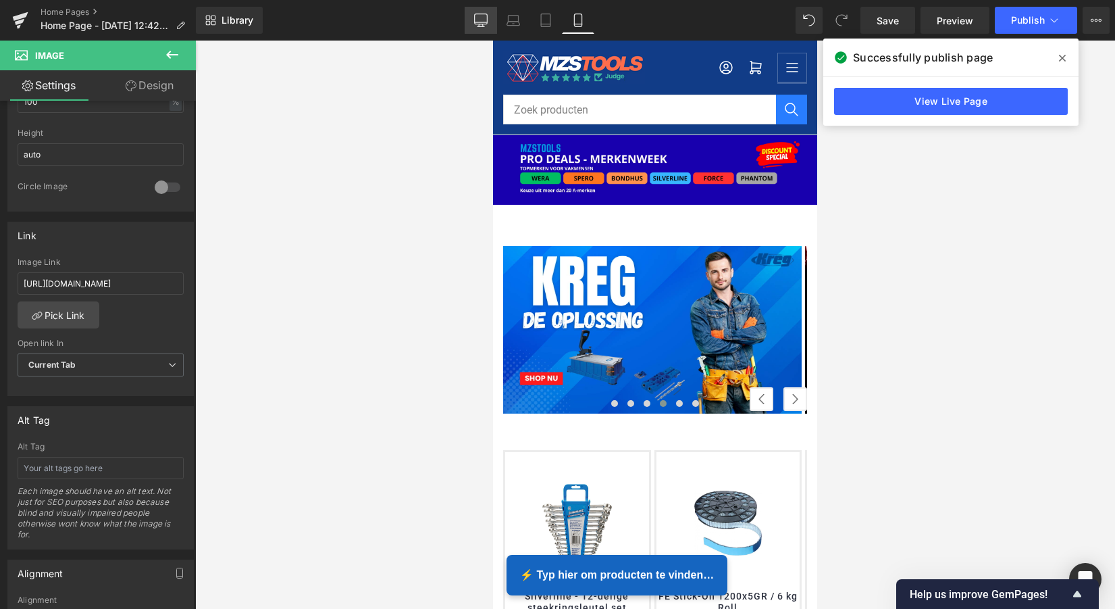
click at [490, 16] on link "Desktop" at bounding box center [481, 20] width 32 height 27
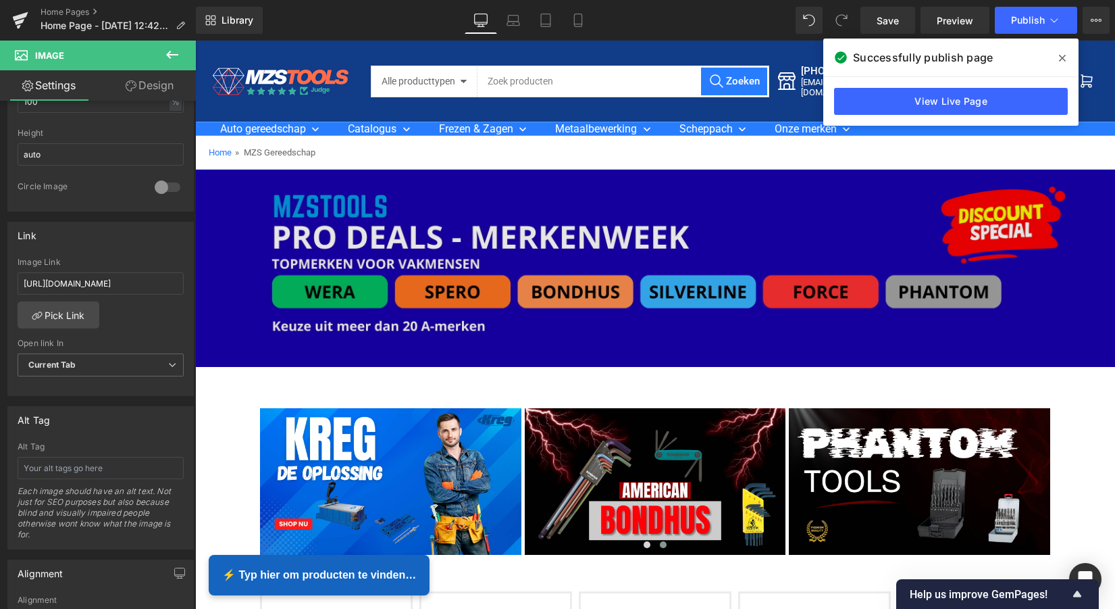
scroll to position [0, 0]
